Goal: Task Accomplishment & Management: Manage account settings

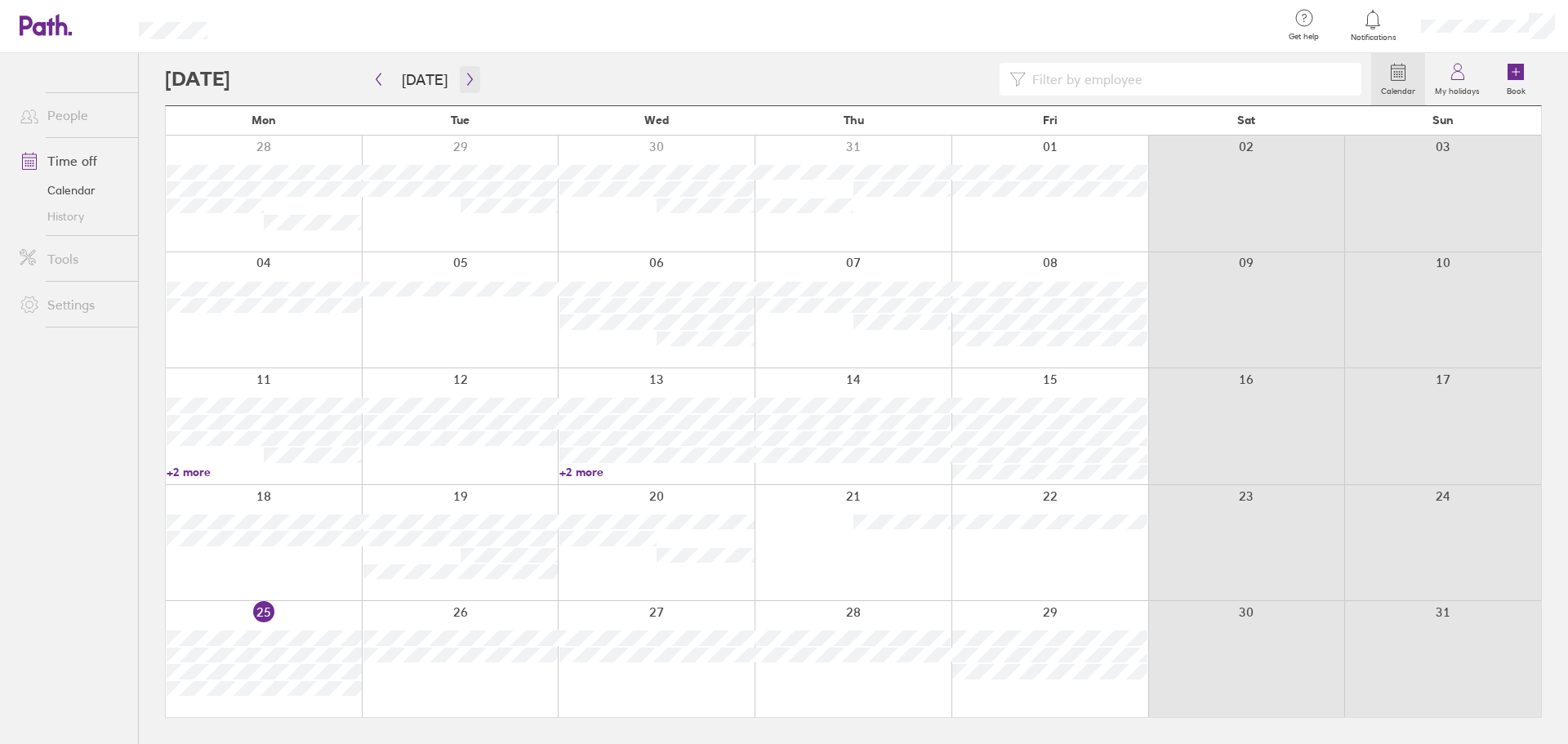
click at [471, 77] on button "button" at bounding box center [469, 79] width 20 height 27
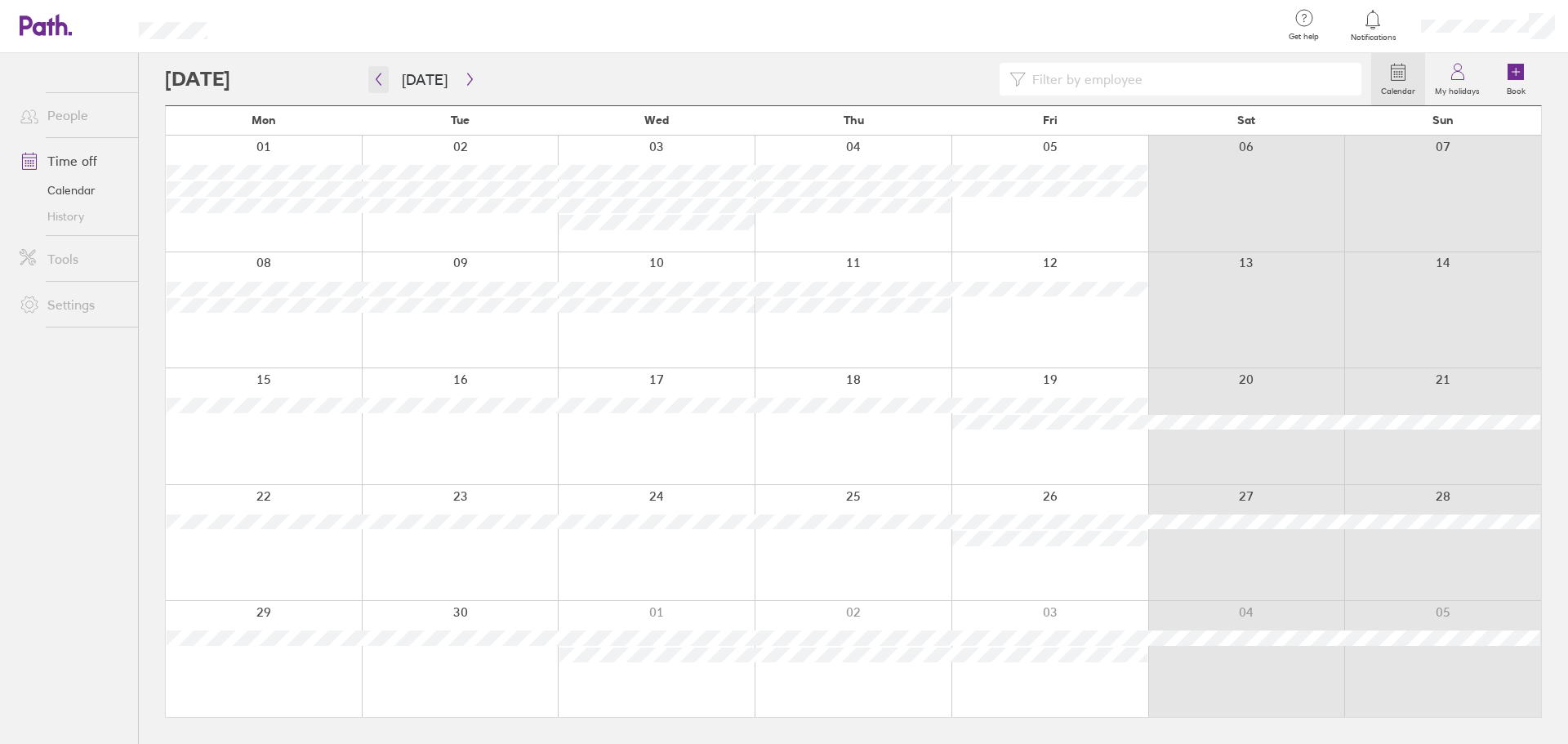
click at [386, 75] on button "button" at bounding box center [378, 79] width 20 height 27
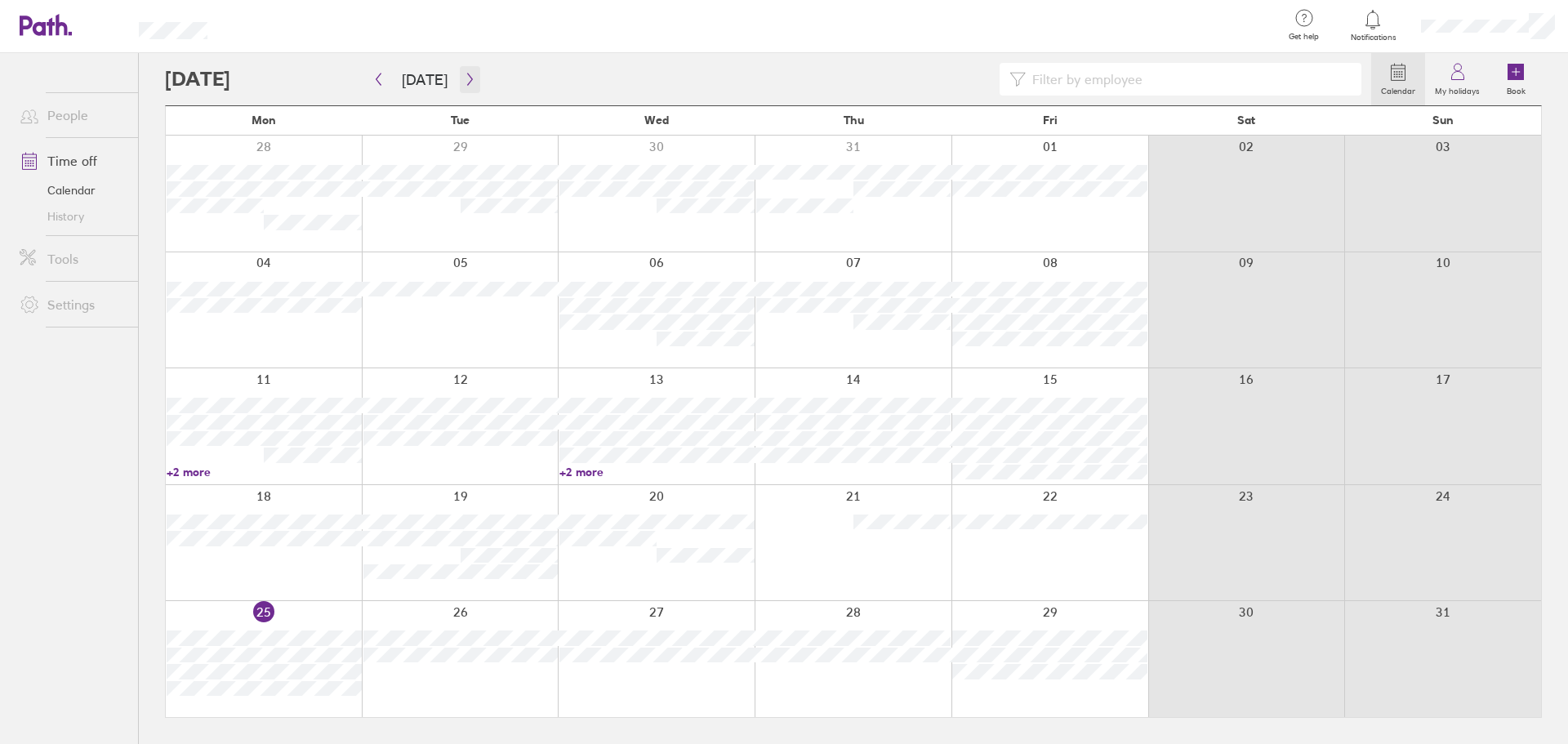
click at [465, 74] on icon "button" at bounding box center [470, 79] width 12 height 13
